Goal: Task Accomplishment & Management: Manage account settings

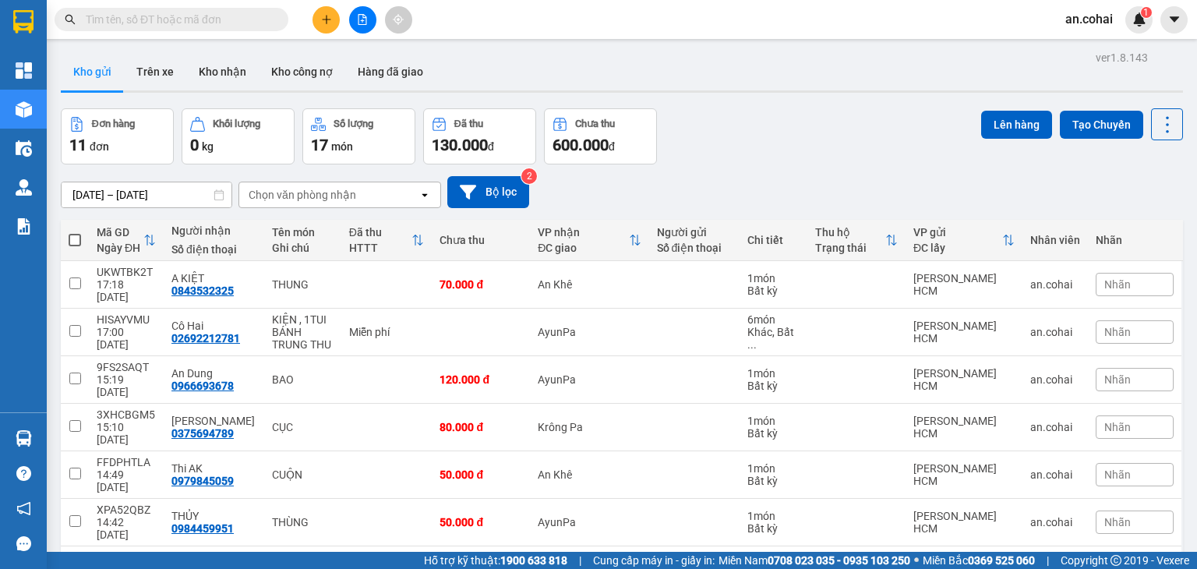
click at [616, 421] on div "Krông Pa" at bounding box center [589, 427] width 103 height 12
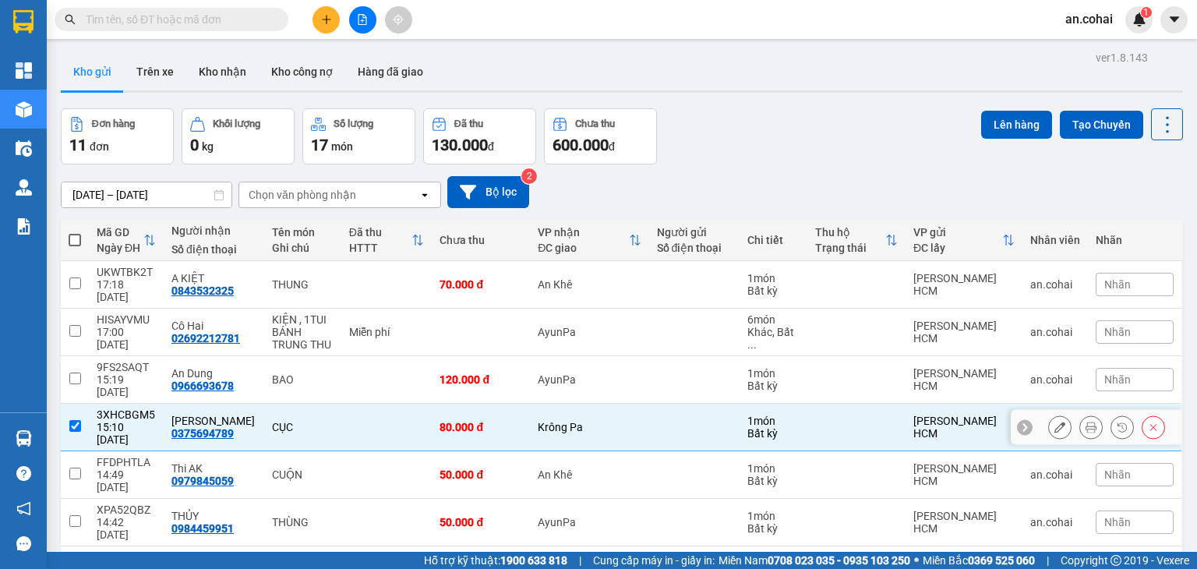
click at [616, 421] on div "Krông Pa" at bounding box center [589, 427] width 103 height 12
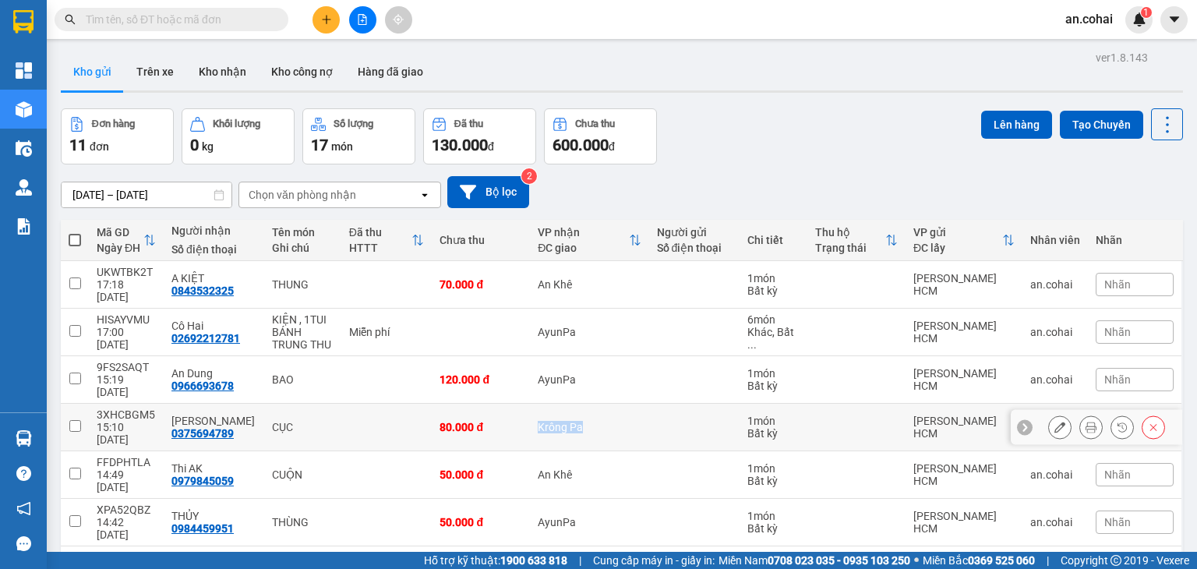
click at [616, 421] on div "Krông Pa" at bounding box center [589, 427] width 103 height 12
checkbox input "true"
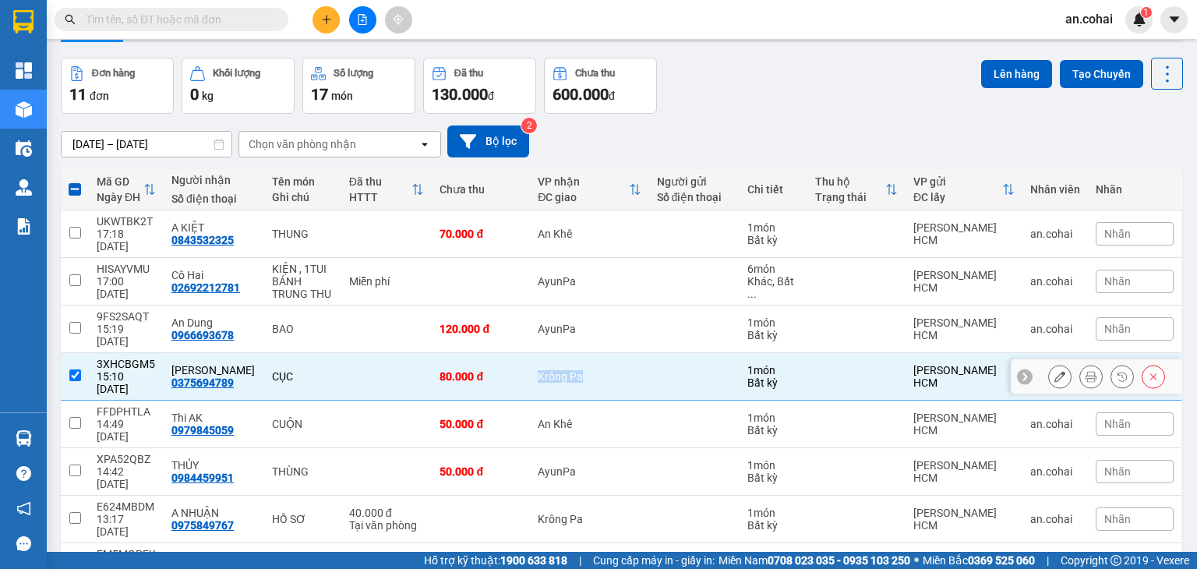
scroll to position [134, 0]
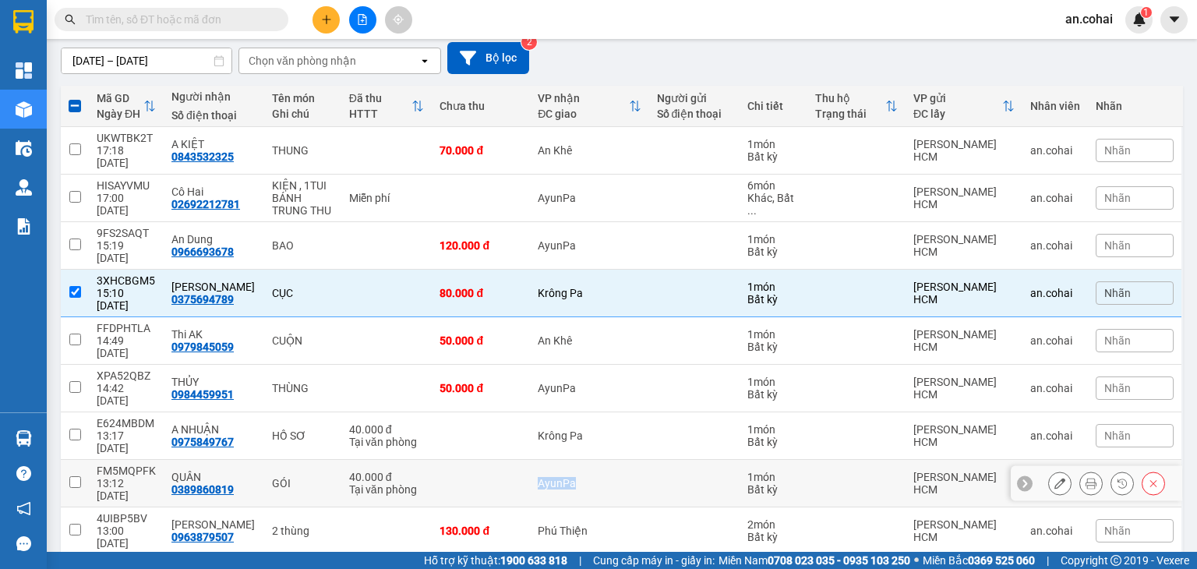
click at [616, 477] on div "AyunPa" at bounding box center [589, 483] width 103 height 12
checkbox input "true"
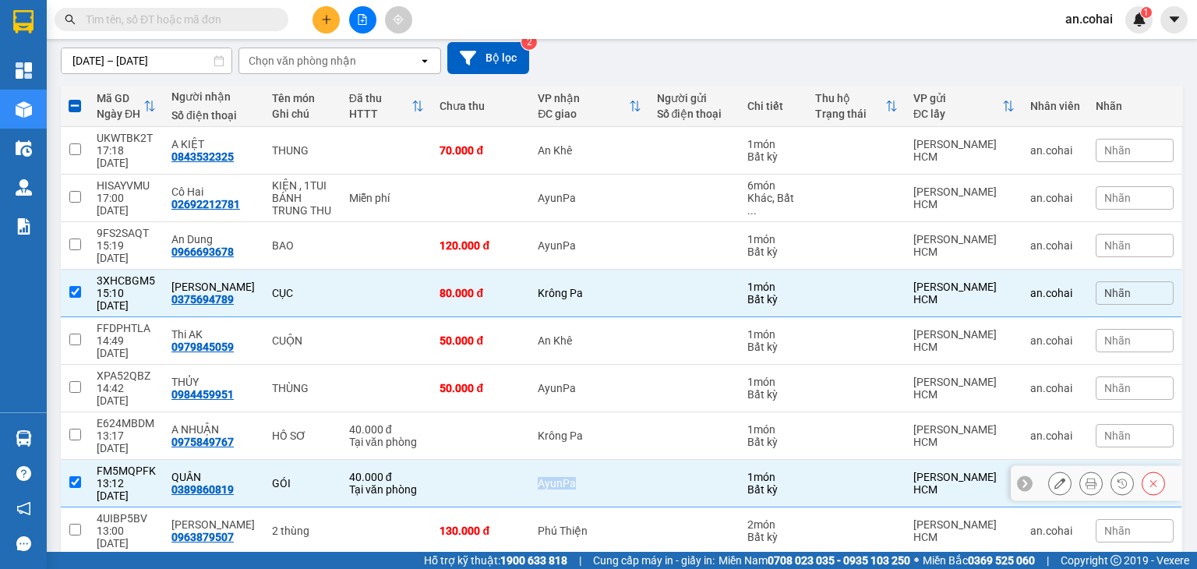
click at [616, 477] on div "AyunPa" at bounding box center [589, 483] width 103 height 12
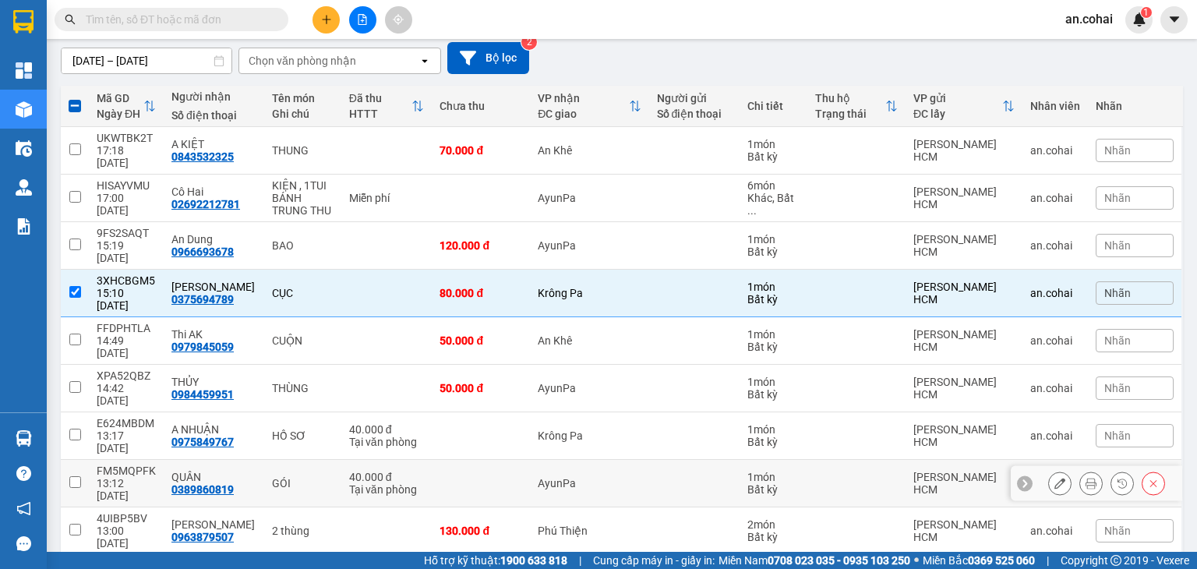
click at [616, 477] on div "AyunPa" at bounding box center [589, 483] width 103 height 12
checkbox input "true"
